Goal: Task Accomplishment & Management: Manage account settings

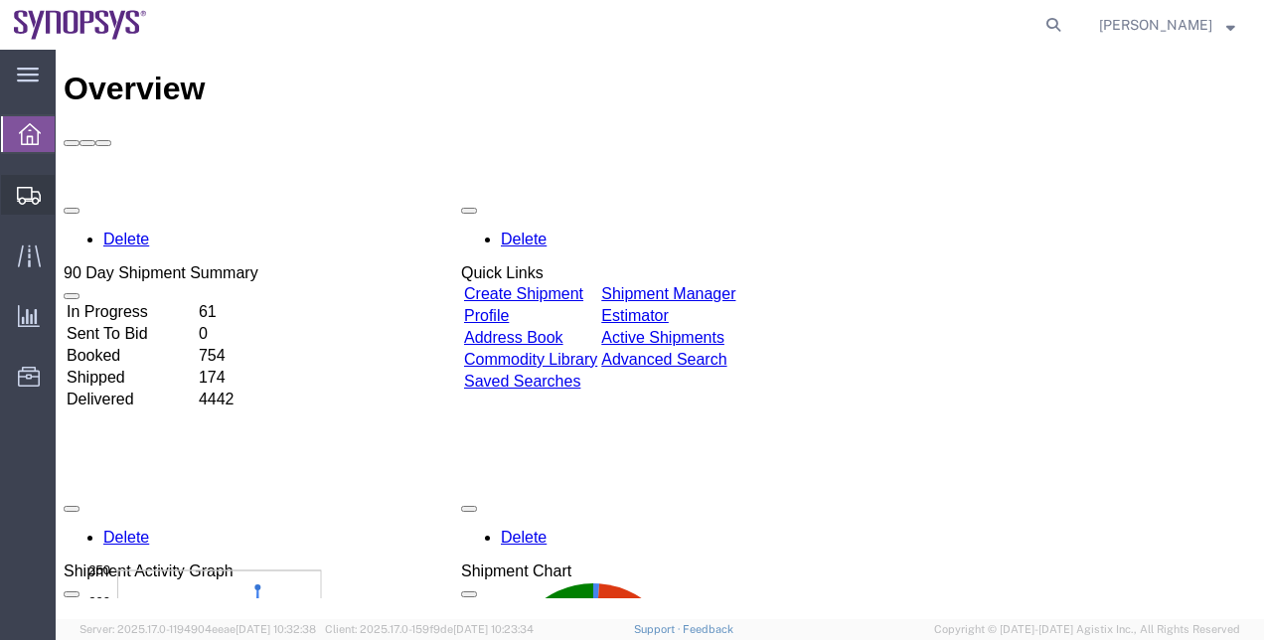
click at [0, 0] on span "Shipment Manager" at bounding box center [0, 0] width 0 height 0
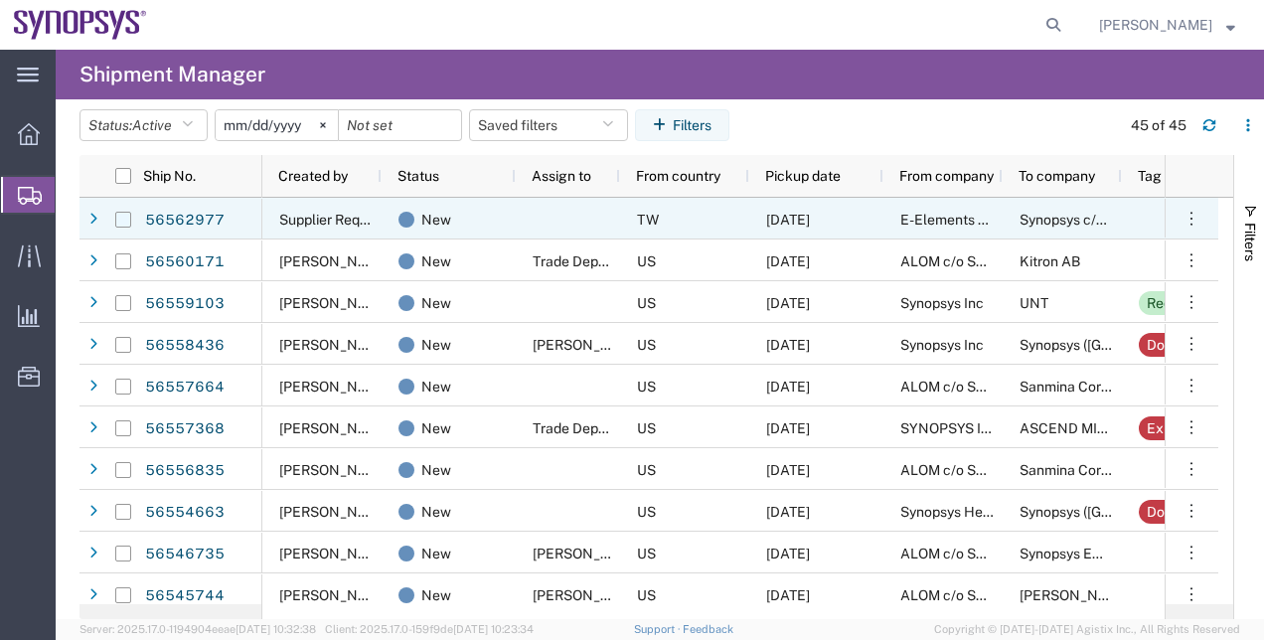
click at [127, 223] on input "Press Space to toggle row selection (unchecked)" at bounding box center [123, 220] width 16 height 16
checkbox input "true"
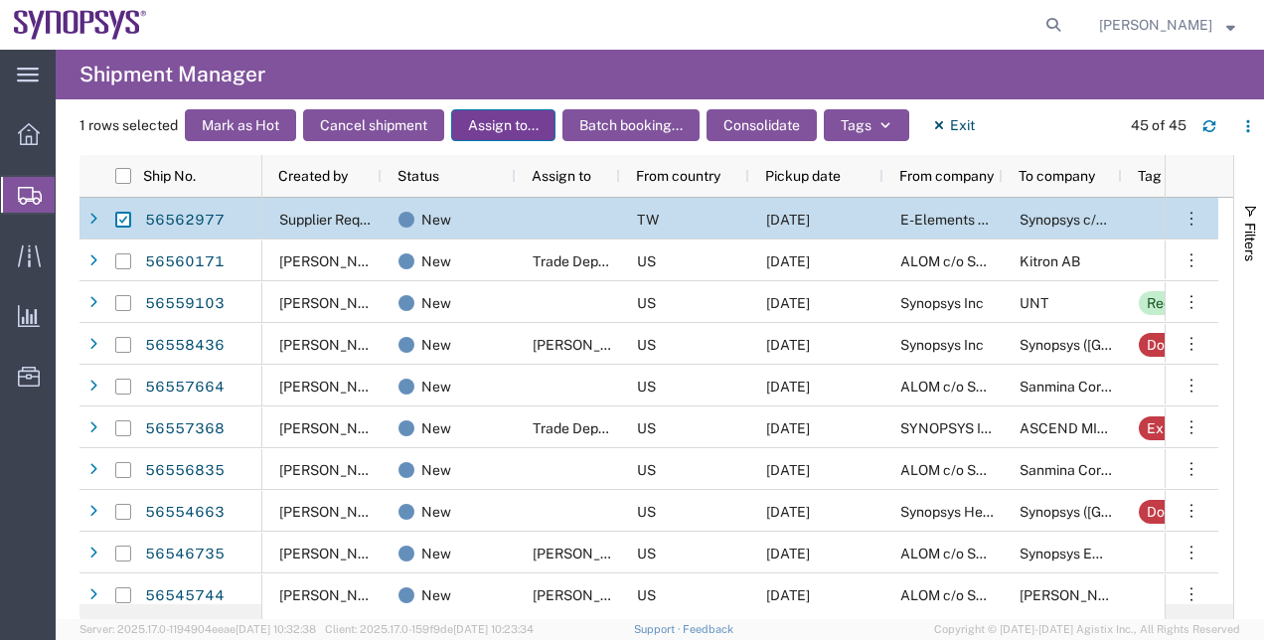
click at [491, 126] on button "Assign to..." at bounding box center [503, 125] width 104 height 32
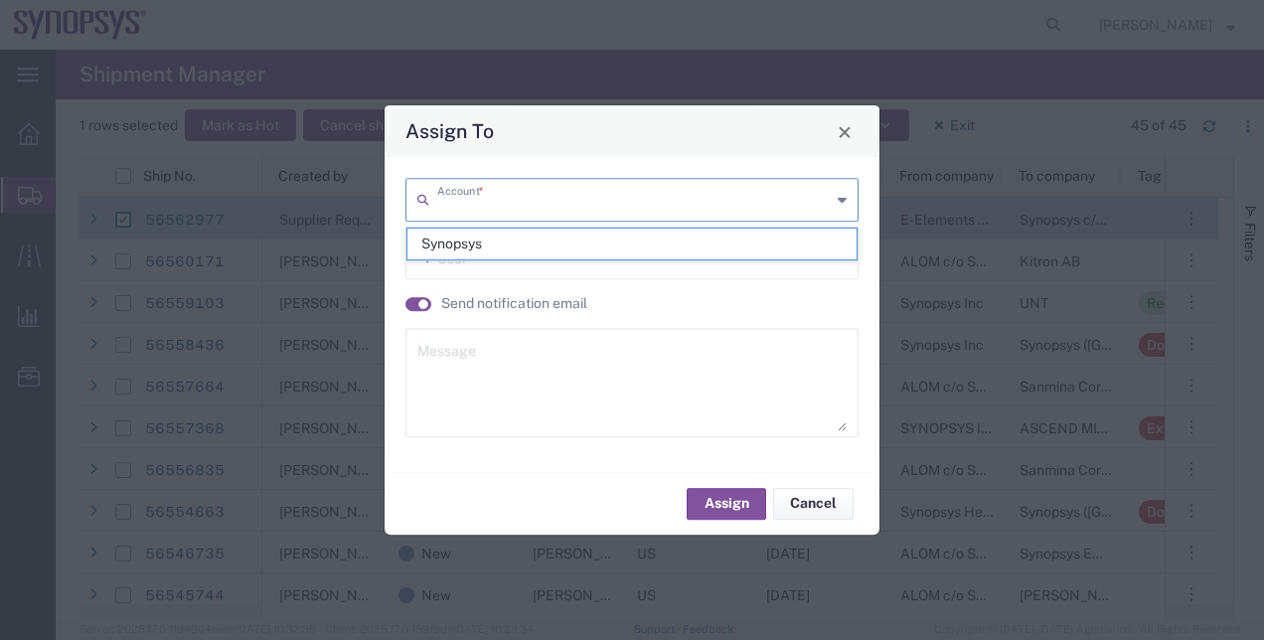
click at [488, 185] on input "text" at bounding box center [634, 198] width 394 height 35
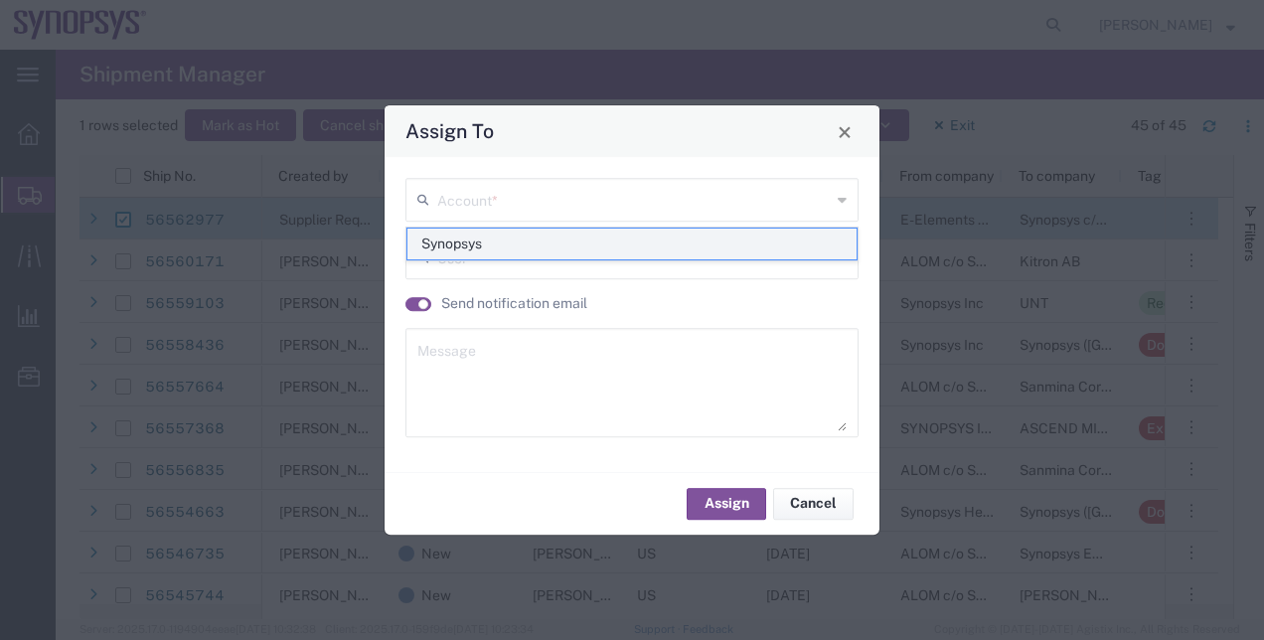
click at [452, 235] on span "Synopsys" at bounding box center [632, 244] width 450 height 31
type input "Synopsys"
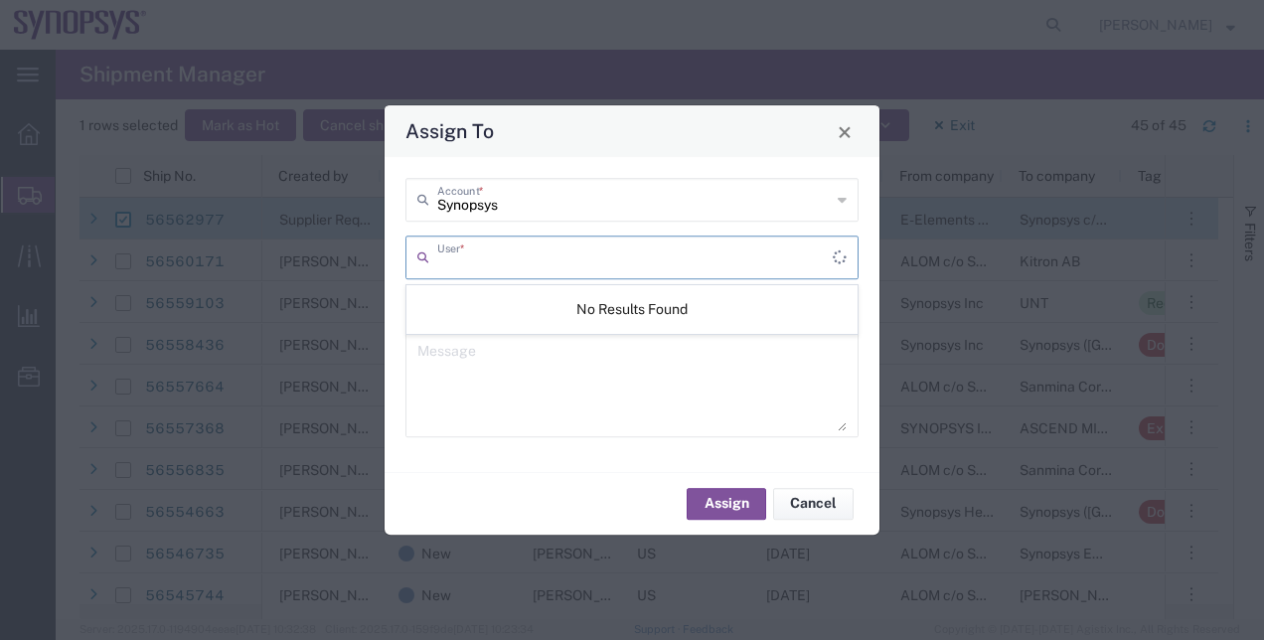
click at [465, 261] on input "text" at bounding box center [635, 256] width 396 height 35
click at [447, 356] on textarea at bounding box center [631, 382] width 429 height 97
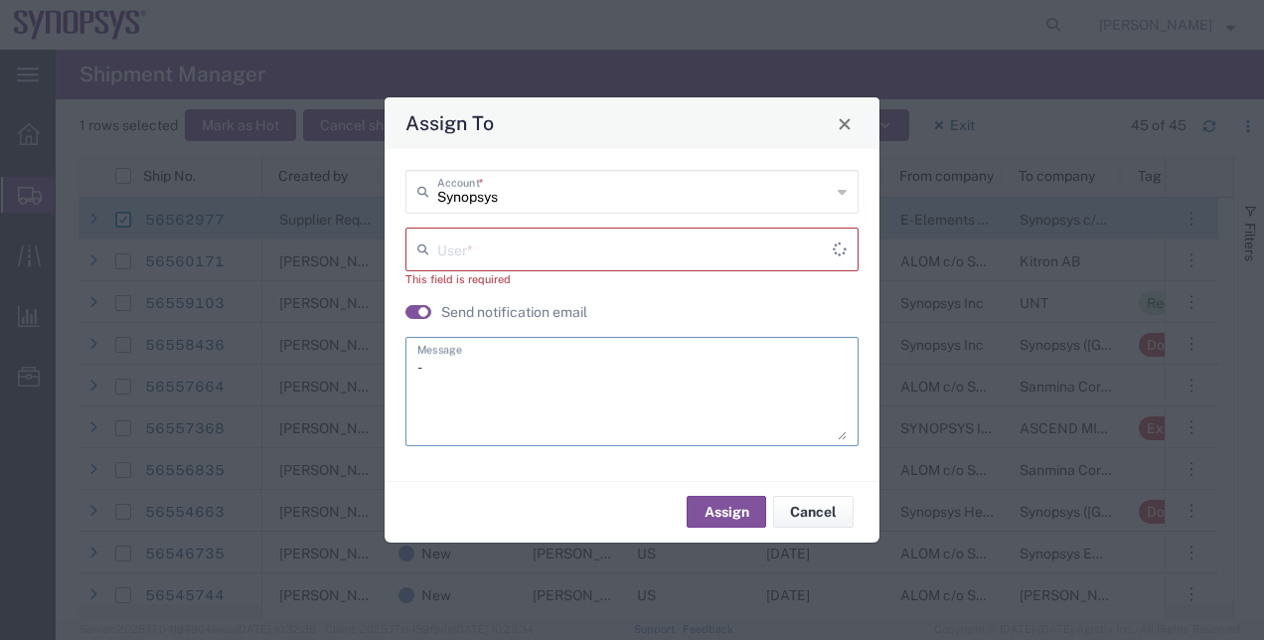
type textarea "-"
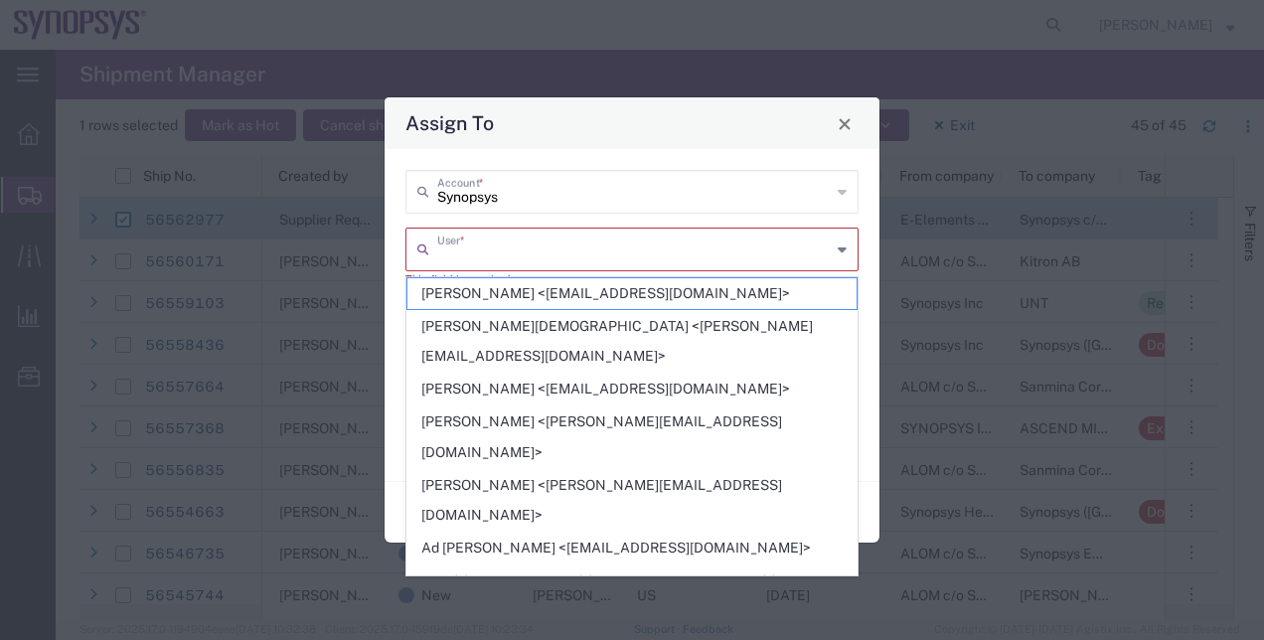
click at [439, 250] on input "text" at bounding box center [634, 248] width 394 height 35
type input "s"
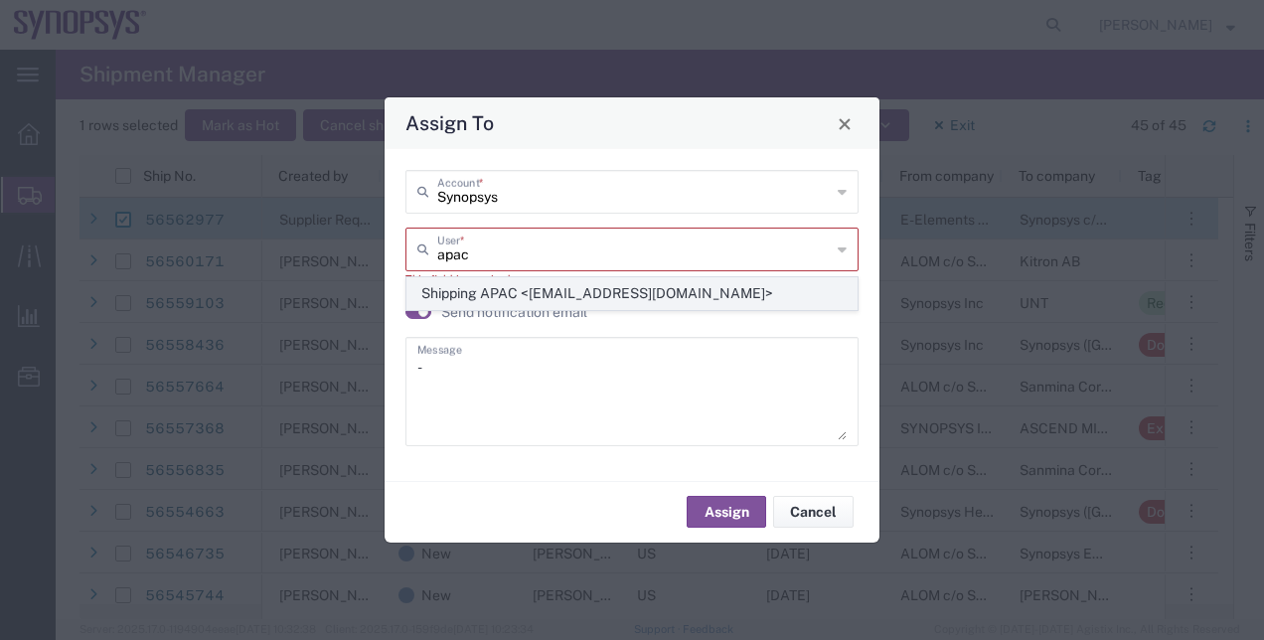
click at [570, 295] on span "Shipping APAC <[EMAIL_ADDRESS][DOMAIN_NAME]>" at bounding box center [632, 293] width 450 height 31
type input "Shipping APAC <[EMAIL_ADDRESS][DOMAIN_NAME]>"
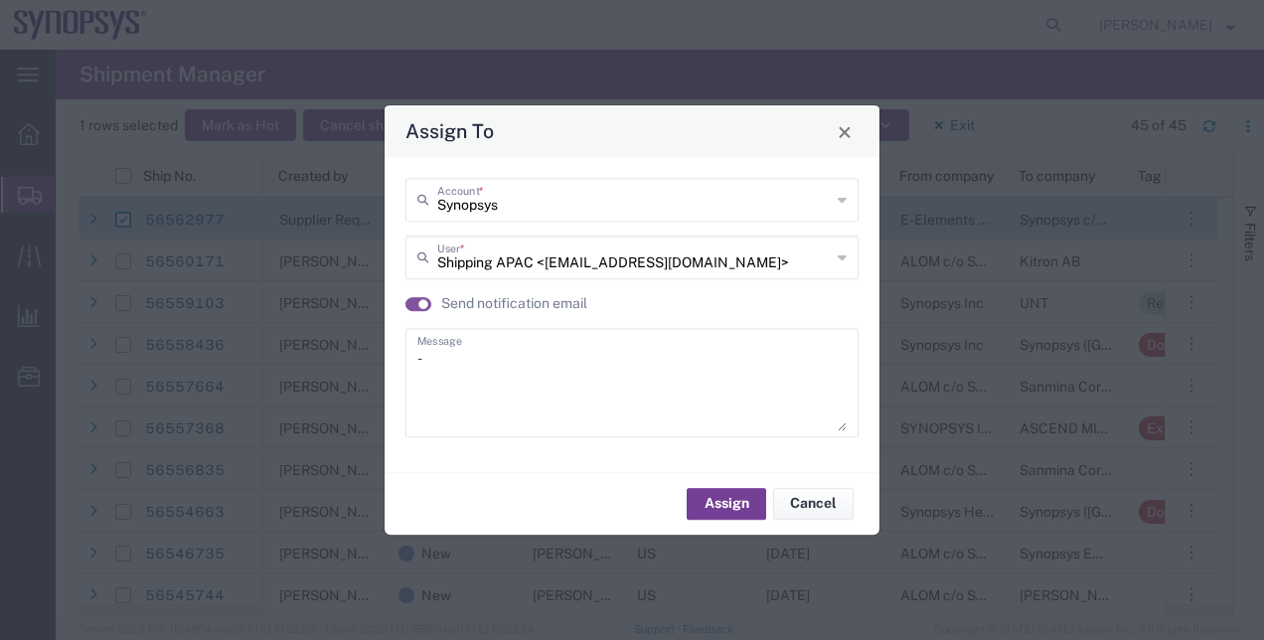
click at [710, 509] on button "Assign" at bounding box center [727, 504] width 80 height 32
